Goal: Task Accomplishment & Management: Manage account settings

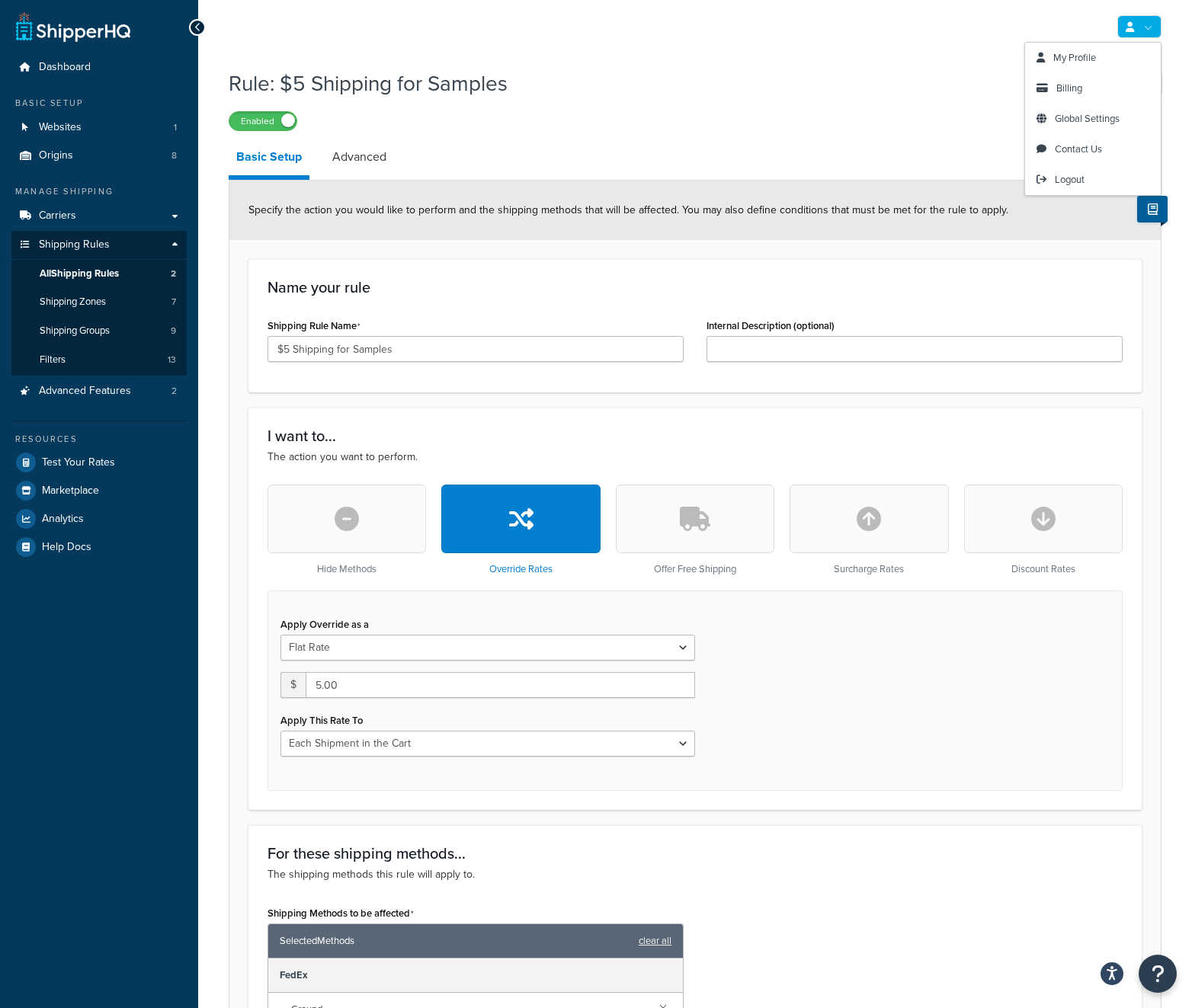
click at [1154, 32] on link at bounding box center [1140, 27] width 44 height 23
click at [131, 274] on link "All Shipping Rules 2" at bounding box center [99, 274] width 175 height 29
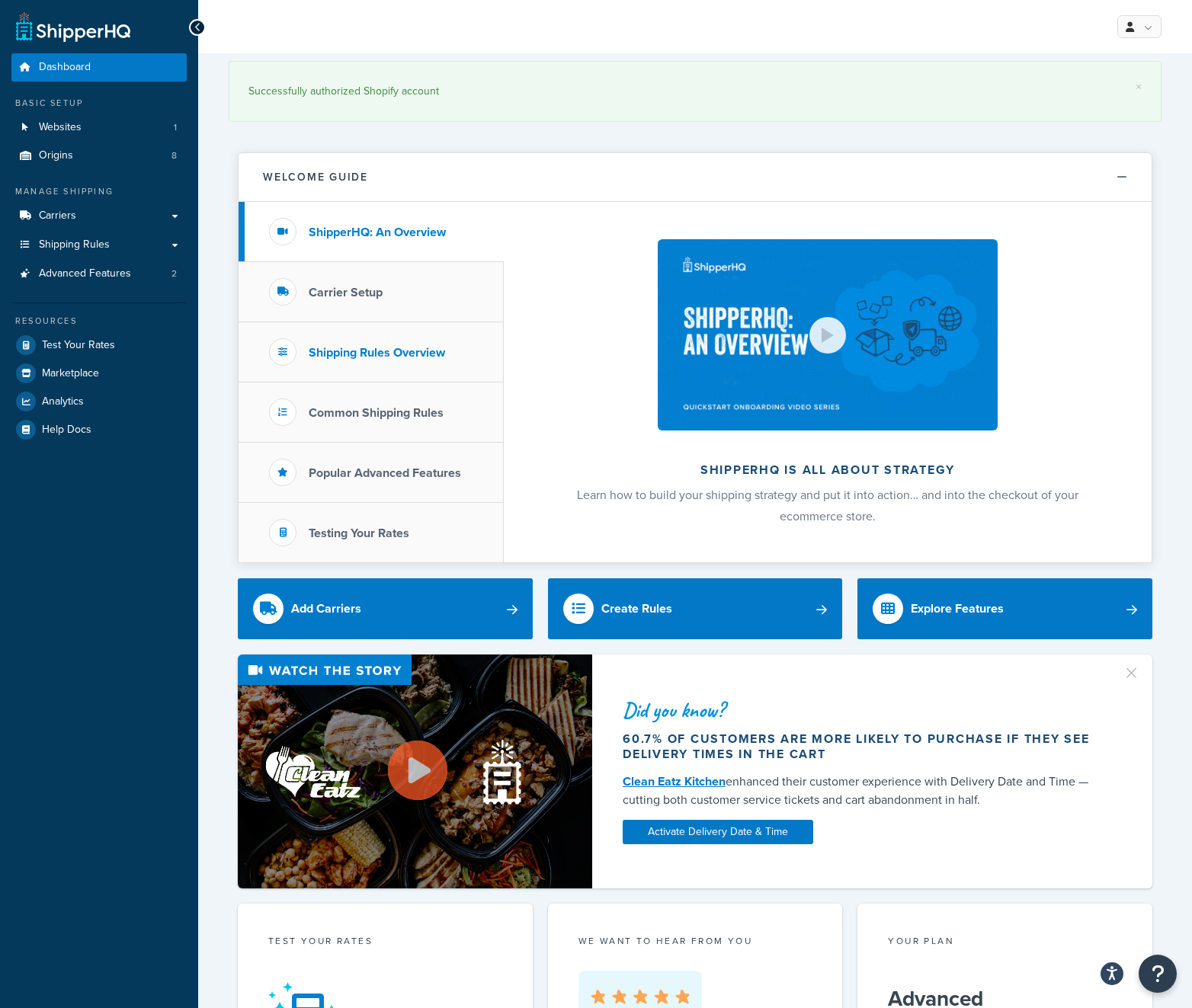
click at [394, 358] on h3 "Shipping Rules Overview" at bounding box center [377, 353] width 136 height 13
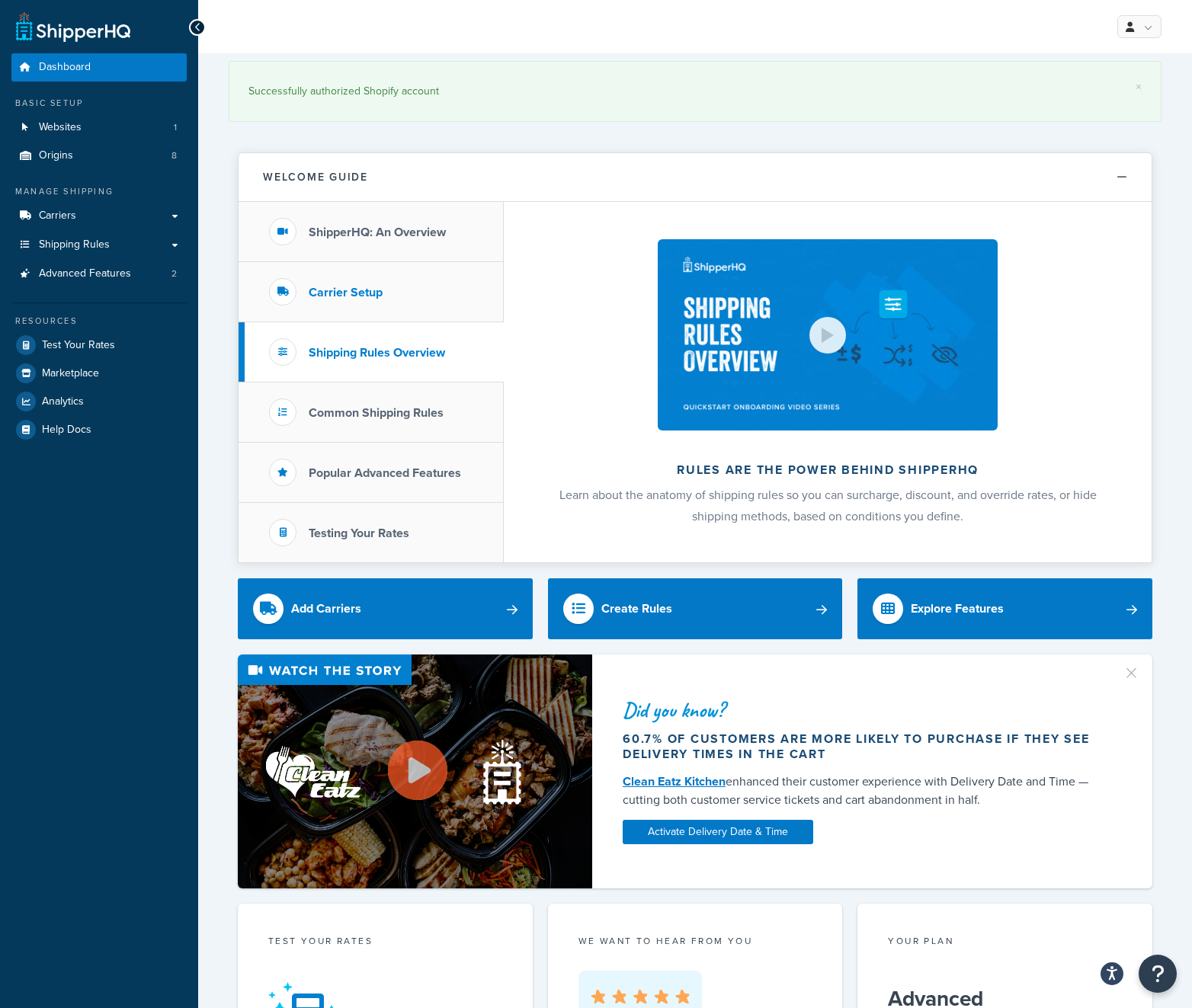
click at [390, 314] on li "Carrier Setup" at bounding box center [371, 292] width 265 height 60
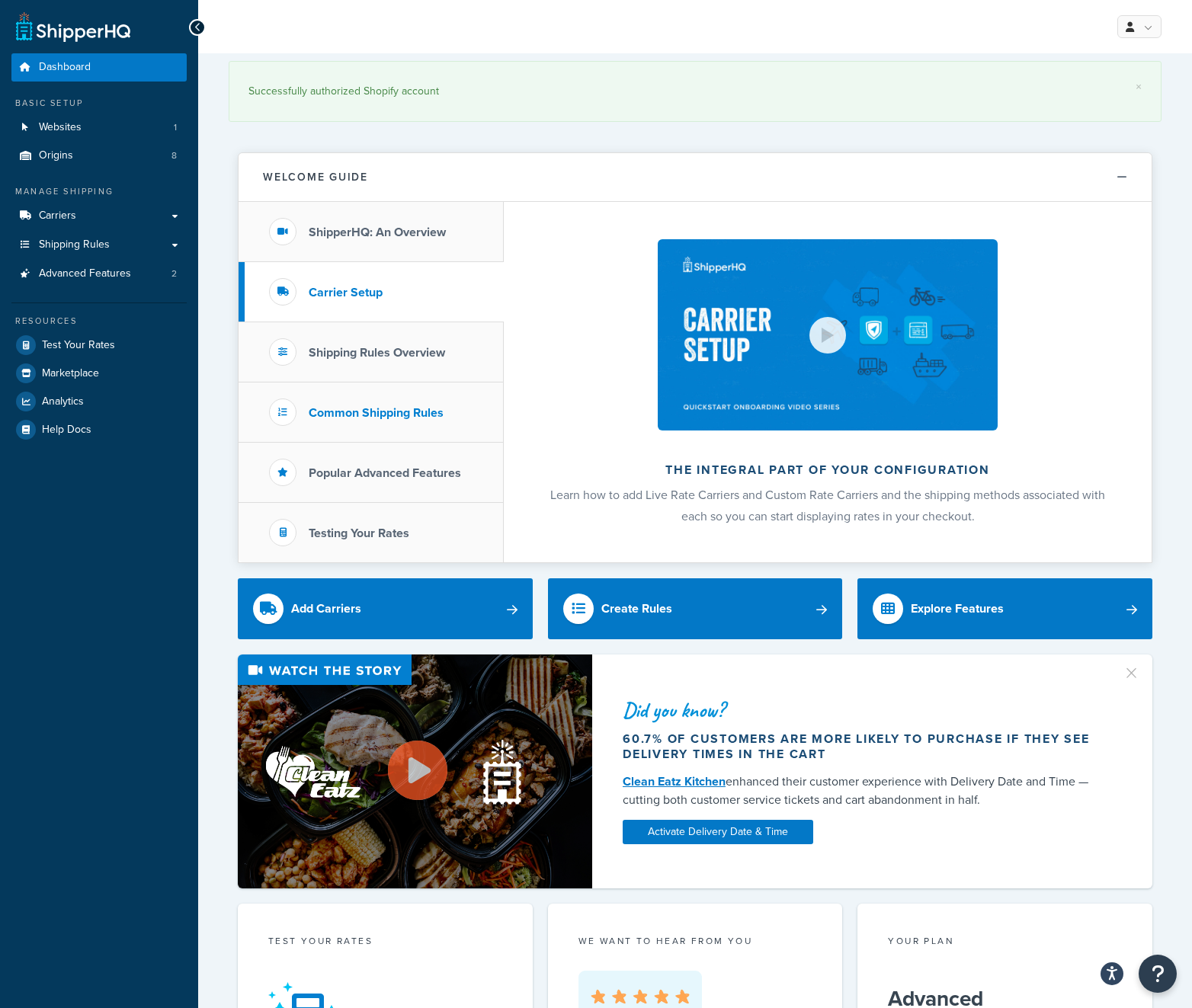
click at [380, 415] on h3 "Common Shipping Rules" at bounding box center [377, 413] width 135 height 13
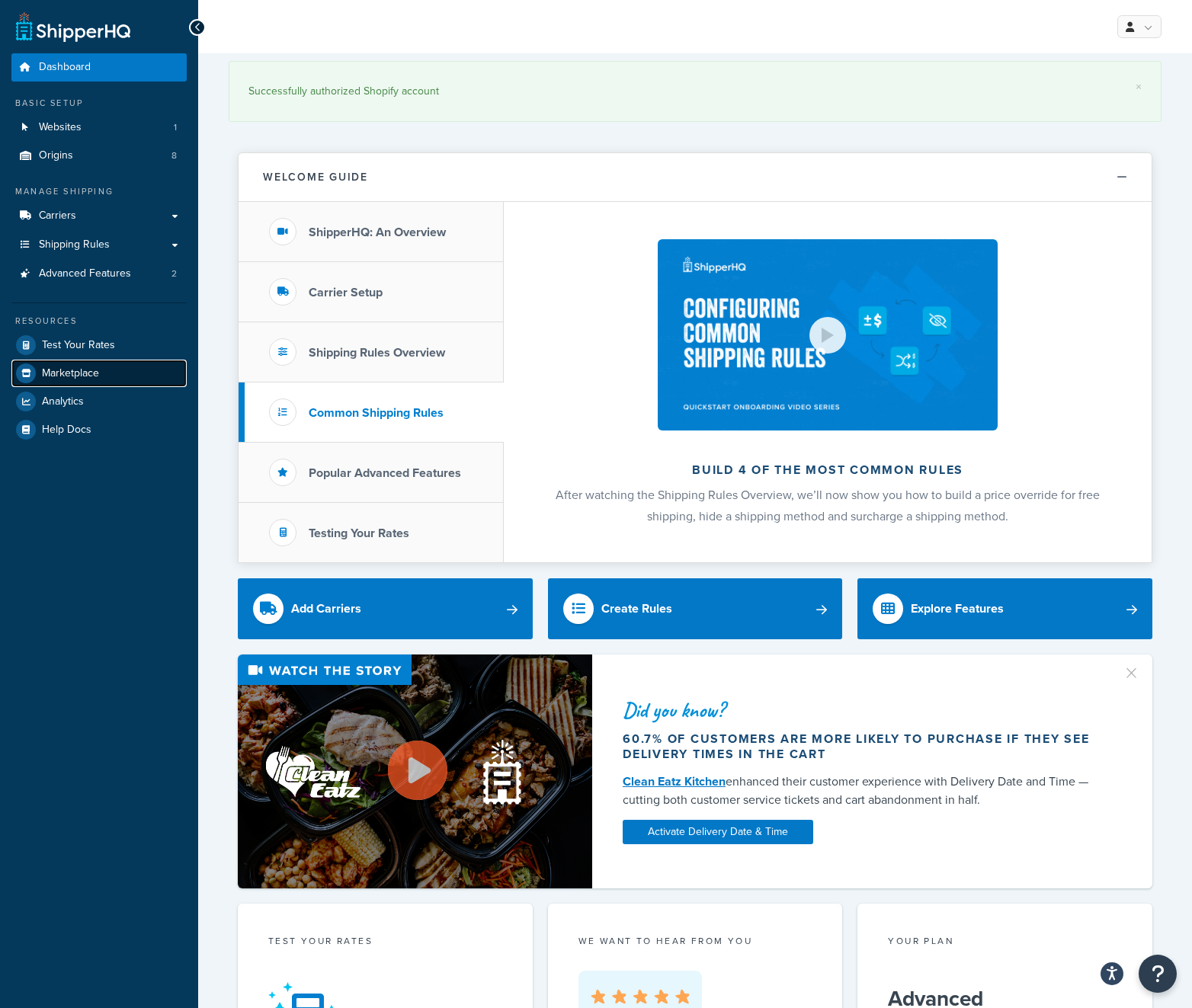
click at [125, 369] on link "Marketplace" at bounding box center [99, 373] width 175 height 28
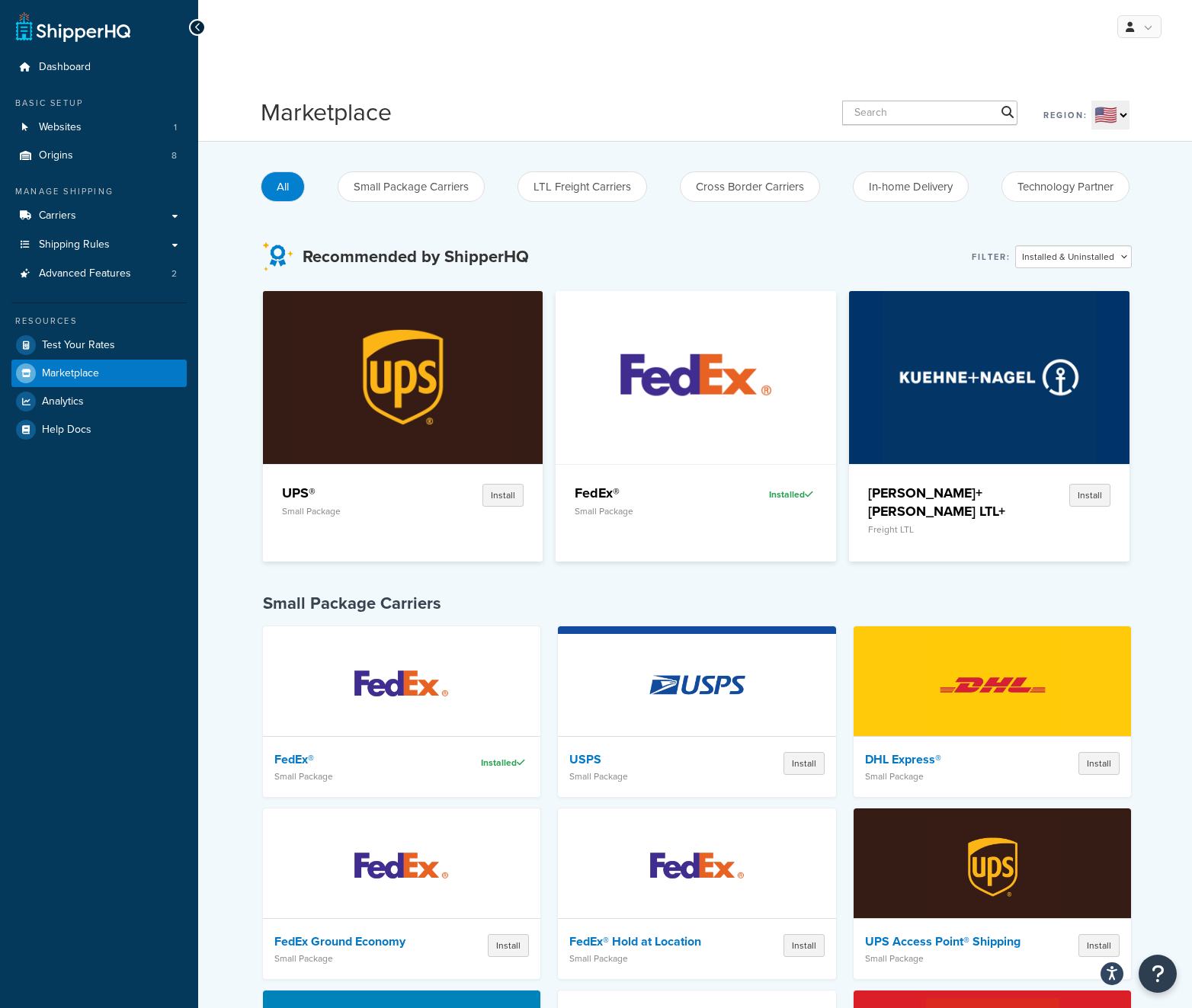
click at [117, 328] on div "Resources Test Your Rates Marketplace Analytics Help Docs" at bounding box center [99, 373] width 175 height 141
click at [117, 339] on link "Test Your Rates" at bounding box center [99, 345] width 175 height 28
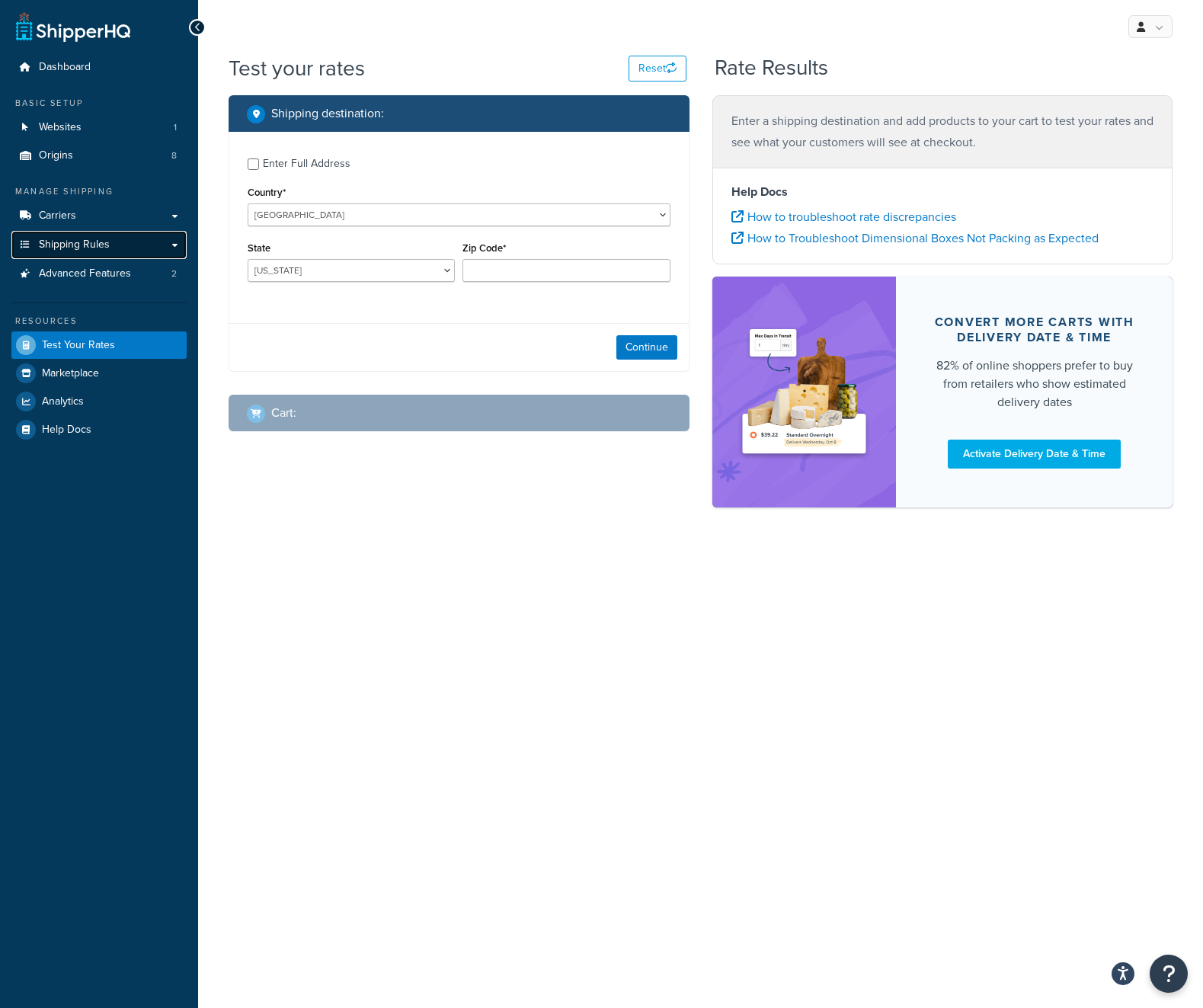
click at [117, 247] on link "Shipping Rules" at bounding box center [99, 245] width 175 height 29
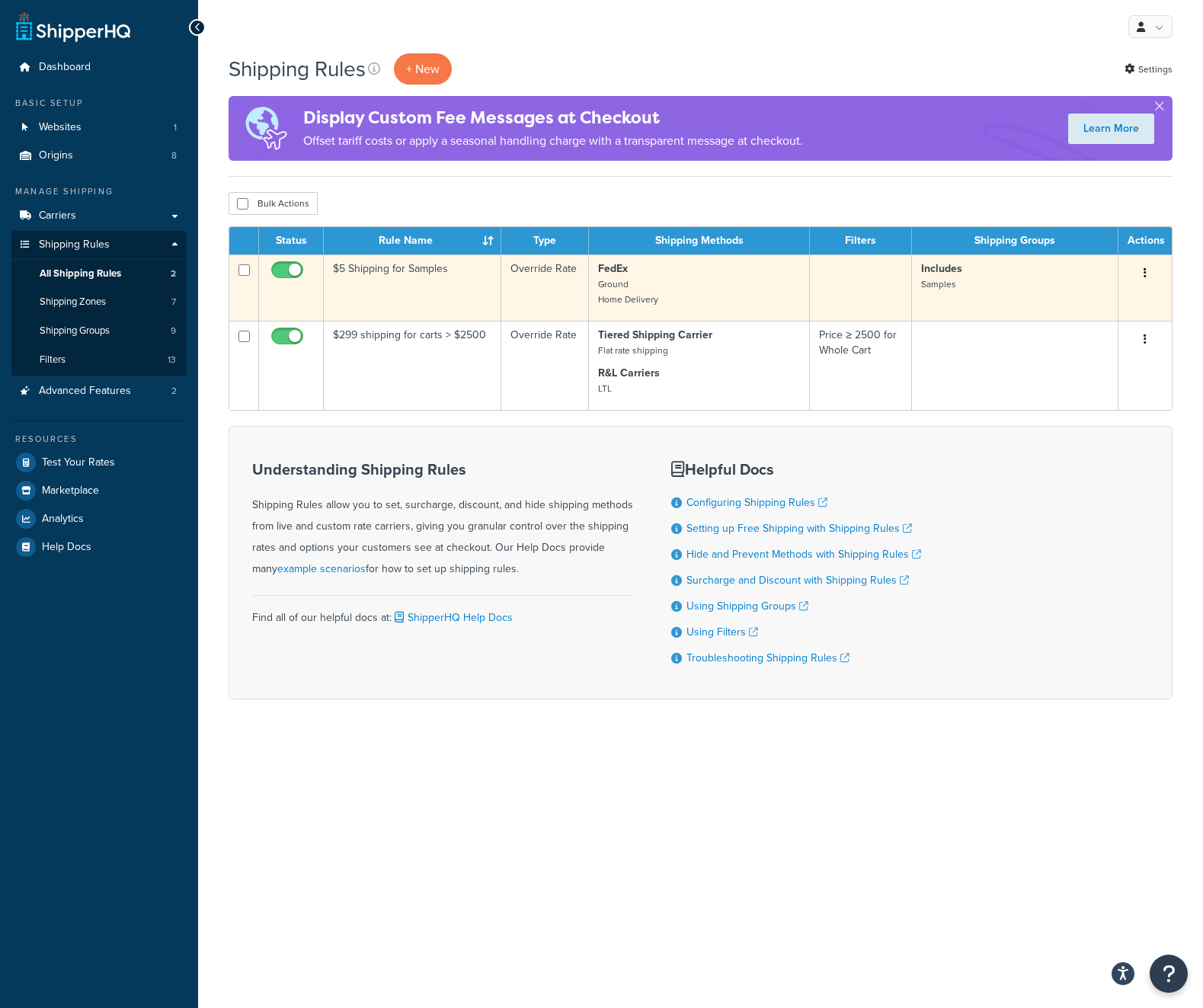
click at [1141, 275] on button "button" at bounding box center [1145, 274] width 21 height 25
